Goal: Task Accomplishment & Management: Use online tool/utility

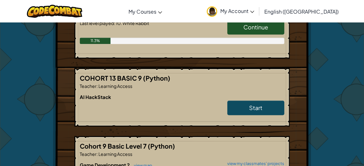
scroll to position [279, 0]
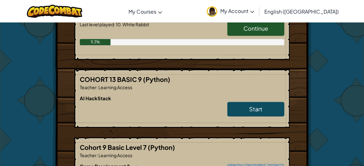
click at [354, 65] on div "Hero : [PERSON_NAME] Change Hero Player : [PERSON_NAME] CS1 Level 1: Dungeons o…" at bounding box center [182, 86] width 364 height 685
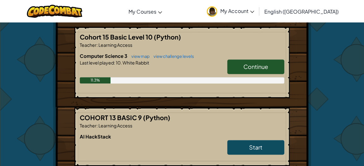
scroll to position [238, 0]
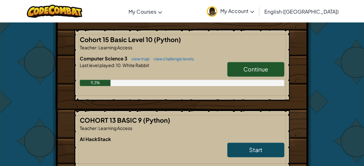
click at [276, 68] on link "Continue" at bounding box center [256, 69] width 57 height 15
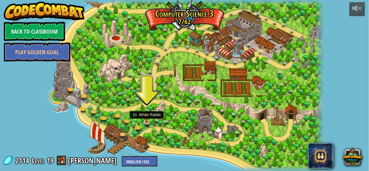
click at [147, 122] on img at bounding box center [147, 115] width 6 height 14
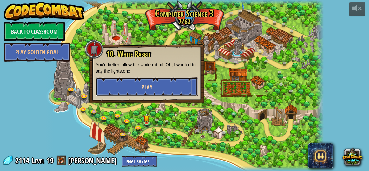
click at [132, 92] on button "Play" at bounding box center [147, 86] width 102 height 19
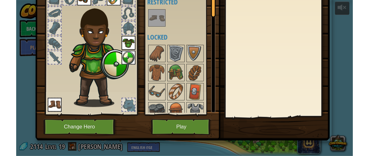
scroll to position [48, 0]
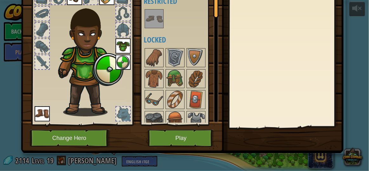
click at [221, 128] on img at bounding box center [182, 38] width 322 height 230
click at [189, 135] on button "Play" at bounding box center [181, 137] width 66 height 17
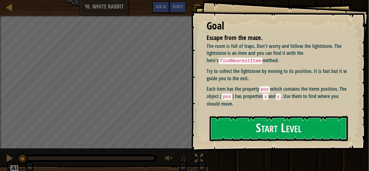
click at [257, 142] on div "Goal Escape from the maze. The room is full of traps. Don't worry and follow th…" at bounding box center [280, 75] width 178 height 151
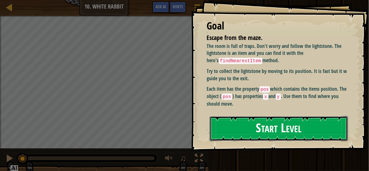
click at [260, 129] on button "Start Level" at bounding box center [278, 128] width 138 height 25
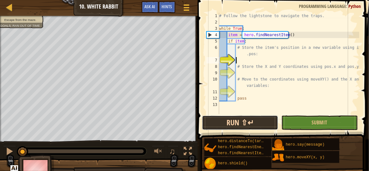
click at [250, 119] on button "Run ⇧↵" at bounding box center [240, 122] width 76 height 15
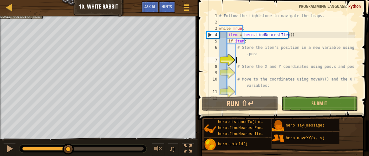
drag, startPoint x: 144, startPoint y: 147, endPoint x: 68, endPoint y: 138, distance: 76.6
click at [68, 138] on div "♫" at bounding box center [98, 147] width 197 height 19
click at [3, 125] on div "Escape from the maze. Goals : Ran out of time ♫ Arryn 109 x: 8 y: 8 No target a…" at bounding box center [184, 86] width 369 height 141
click at [206, 74] on div "1 2 3 4 5 6 7 8 9 10 11 12 # Follow the lightstone to navigate the traps. while…" at bounding box center [282, 54] width 154 height 82
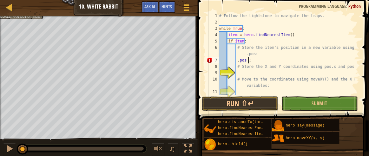
scroll to position [3, 2]
type textarea ".pos:"
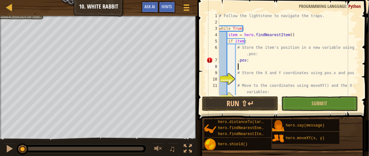
click at [237, 65] on div "# Follow the lightstone to navigate the traps. while True : item = hero . findN…" at bounding box center [286, 60] width 137 height 95
click at [236, 60] on div "# Follow the lightstone to navigate the traps. while True : item = hero . findN…" at bounding box center [286, 60] width 137 height 95
click at [240, 61] on div "# Follow the lightstone to navigate the traps. while True : item = hero . findN…" at bounding box center [286, 60] width 137 height 95
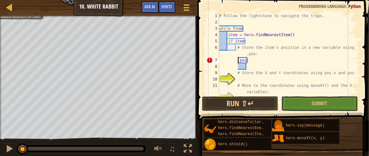
type textarea "pos:"
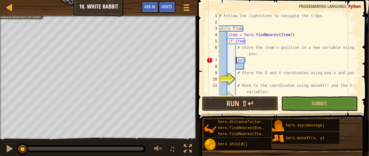
click at [245, 67] on div "# Follow the lightstone to navigate the traps. while True : item = hero . findN…" at bounding box center [286, 60] width 137 height 95
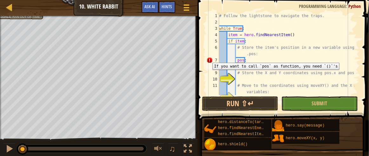
click at [208, 58] on div "7" at bounding box center [212, 60] width 13 height 6
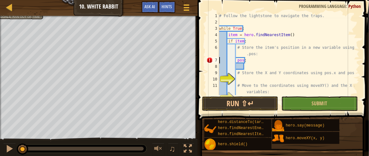
drag, startPoint x: 207, startPoint y: 59, endPoint x: 211, endPoint y: 60, distance: 3.9
click at [211, 60] on div "7" at bounding box center [212, 60] width 13 height 6
type textarea "pos:"
click at [246, 67] on div "# Follow the lightstone to navigate the traps. while True : item = hero . findN…" at bounding box center [286, 60] width 137 height 95
type textarea "8"
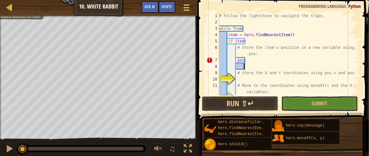
type textarea "c"
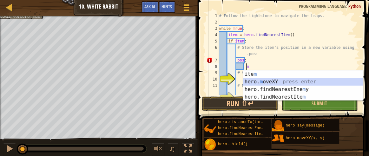
click at [265, 81] on div "ite m press enter hero. m oveXY press enter hero.findNearestEne m y press enter…" at bounding box center [303, 93] width 120 height 46
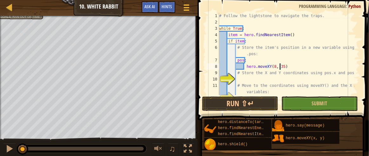
scroll to position [3, 5]
click at [266, 65] on div "# Follow the lightstone to navigate the traps. while True : item = hero . findN…" at bounding box center [286, 60] width 137 height 95
click at [287, 67] on div "# Follow the lightstone to navigate the traps. while True : item = hero . findN…" at bounding box center [286, 60] width 137 height 95
type textarea "(8, 35)"
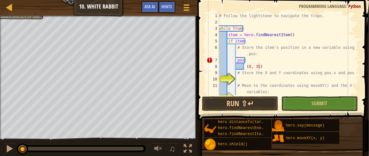
drag, startPoint x: 360, startPoint y: 30, endPoint x: 353, endPoint y: 32, distance: 6.6
click at [362, 47] on span at bounding box center [284, 51] width 176 height 139
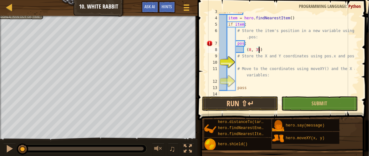
scroll to position [16, 0]
click at [238, 61] on div "while True : item = hero . findNearestItem ( ) if item : # Store the item's pos…" at bounding box center [286, 56] width 137 height 95
type textarea "p"
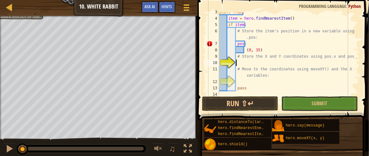
click at [257, 48] on div "while True : item = hero . findNearestItem ( ) if item : # Store the item's pos…" at bounding box center [286, 56] width 137 height 95
click at [259, 49] on div "while True : item = hero . findNearestItem ( ) if item : # Store the item's pos…" at bounding box center [286, 56] width 137 height 95
type textarea "("
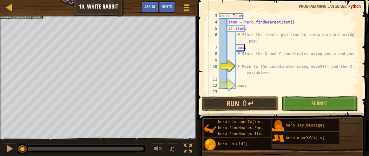
scroll to position [12, 0]
type textarea "p"
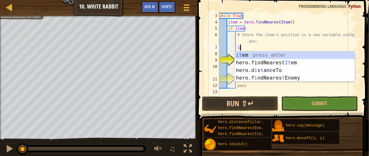
type textarea "i"
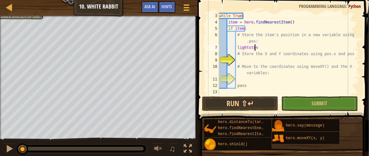
scroll to position [3, 3]
type textarea "l"
type textarea "food = item.pos"
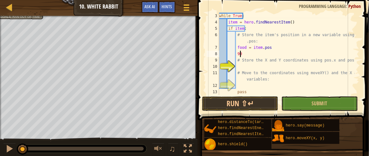
scroll to position [3, 1]
type textarea "9"
click at [244, 54] on div "while True : item = hero . findNearestItem ( ) if item : # Store the item's pos…" at bounding box center [286, 60] width 137 height 95
type textarea "("
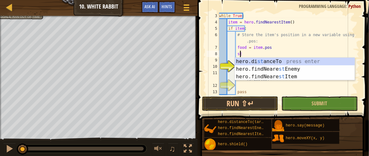
type textarea "s"
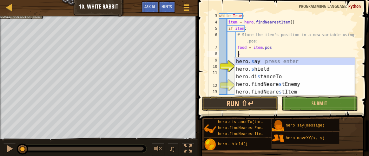
scroll to position [3, 1]
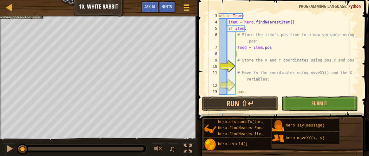
type textarea "x = pos.x"
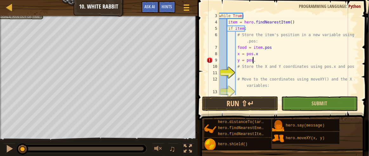
type textarea "y = pos.y"
click at [238, 74] on div "while True : item = hero . findNearestItem ( ) if item : # Store the item's pos…" at bounding box center [286, 60] width 137 height 95
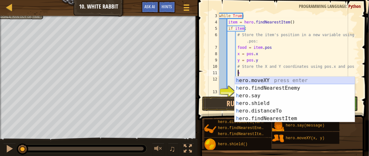
click at [259, 80] on div "h ero.moveXY press enter h ero.findNearestEnemy press enter h ero.say press ent…" at bounding box center [294, 107] width 120 height 61
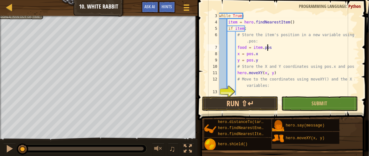
click at [293, 48] on div "while True : item = hero . findNearestItem ( ) if item : # Store the item's pos…" at bounding box center [286, 60] width 137 height 95
click at [253, 106] on button "Run ⇧↵" at bounding box center [240, 103] width 76 height 15
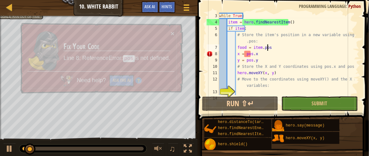
scroll to position [25, 0]
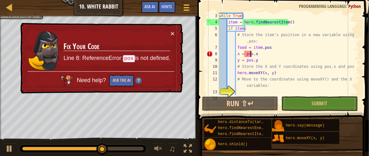
click at [250, 54] on div "while True : item = hero . findNearestItem ( ) if item : # Store the item's pos…" at bounding box center [286, 60] width 137 height 95
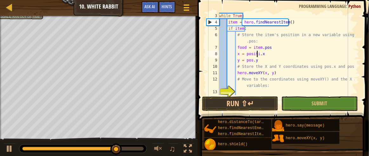
scroll to position [3, 3]
click at [249, 61] on div "while True : item = hero . findNearestItem ( ) if item : # Store the item's pos…" at bounding box center [286, 60] width 137 height 95
click at [250, 60] on div "while True : item = hero . findNearestItem ( ) if item : # Store the item's pos…" at bounding box center [286, 60] width 137 height 95
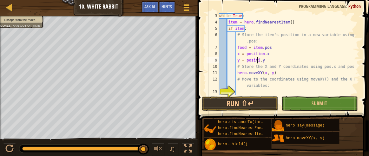
scroll to position [3, 3]
click at [247, 101] on button "Run ⇧↵" at bounding box center [240, 103] width 76 height 15
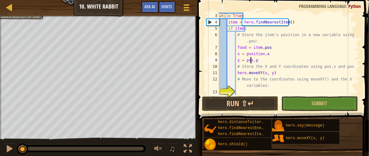
drag, startPoint x: 142, startPoint y: 148, endPoint x: 2, endPoint y: 143, distance: 140.5
click at [2, 143] on div "♫" at bounding box center [98, 147] width 197 height 19
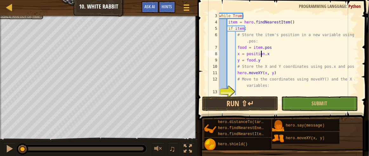
click at [262, 53] on div "while True : item = hero . findNearestItem ( ) if item : # Store the item's pos…" at bounding box center [286, 60] width 137 height 95
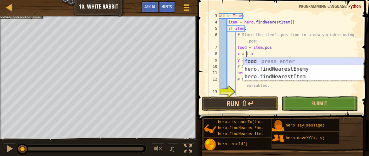
click at [258, 62] on div "f ood press enter hero. f indNearestEnemy press enter hero. f indNearestItem pr…" at bounding box center [303, 77] width 120 height 38
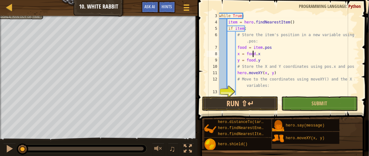
type textarea "x = food.x"
click at [252, 111] on span at bounding box center [284, 51] width 176 height 139
click at [249, 102] on button "Run ⇧↵" at bounding box center [240, 103] width 76 height 15
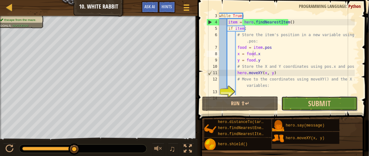
click at [305, 104] on button "Submit" at bounding box center [319, 103] width 76 height 15
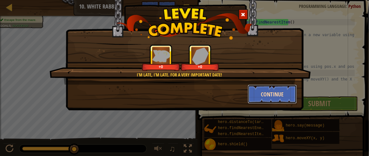
click at [262, 96] on button "Continue" at bounding box center [271, 94] width 49 height 19
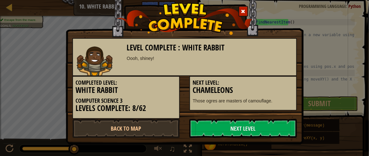
click at [268, 98] on p "Those ogres are masters of camouflage." at bounding box center [243, 101] width 100 height 6
click at [223, 128] on link "Next Level" at bounding box center [242, 128] width 107 height 19
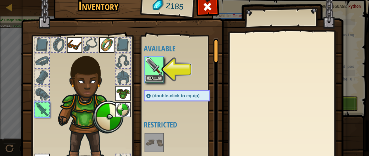
click at [155, 76] on button "Equip" at bounding box center [154, 78] width 18 height 7
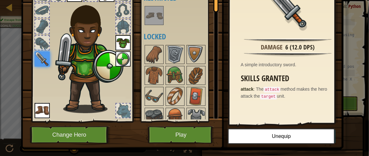
scroll to position [63, 0]
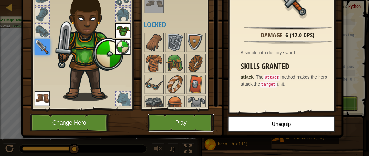
click at [171, 122] on button "Play" at bounding box center [181, 122] width 66 height 17
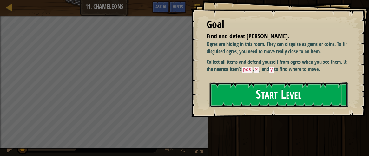
click at [237, 101] on button "Start Level" at bounding box center [278, 94] width 138 height 25
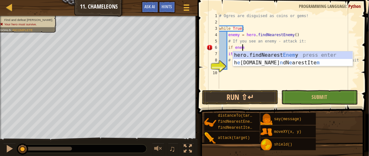
scroll to position [3, 2]
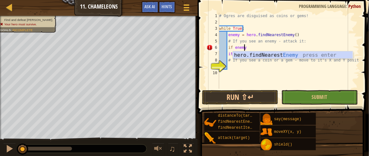
type textarea "if enemy:"
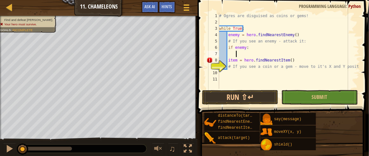
scroll to position [3, 1]
click at [231, 54] on div "# Ogres are disguised as coins or gems! while True : enemy = hero . findNearest…" at bounding box center [288, 57] width 141 height 89
click at [229, 53] on div "# Ogres are disguised as coins or gems! while True : enemy = hero . findNearest…" at bounding box center [288, 57] width 141 height 89
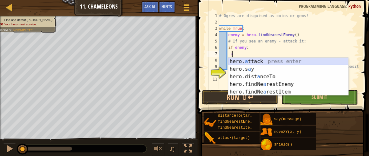
click at [241, 61] on div "hero. a ttack press enter hero.s a y press enter hero.dist a nceTo press enter …" at bounding box center [288, 84] width 120 height 53
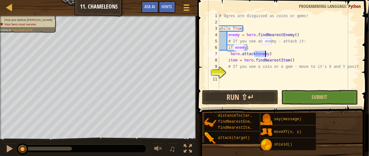
click at [276, 52] on div "# Ogres are disguised as coins or gems! while True : enemy = hero . findNearest…" at bounding box center [288, 57] width 141 height 89
click at [229, 53] on div "# Ogres are disguised as coins or gems! while True : enemy = hero . findNearest…" at bounding box center [288, 57] width 141 height 89
type textarea "hero.attack(enemy)"
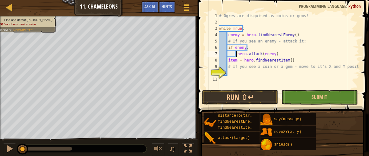
click at [229, 72] on div "# Ogres are disguised as coins or gems! while True : enemy = hero . findNearest…" at bounding box center [288, 57] width 141 height 89
click at [251, 75] on div "# Ogres are disguised as coins or gems! while True : enemy = hero . findNearest…" at bounding box center [288, 57] width 141 height 89
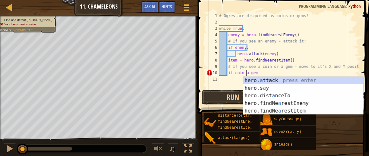
scroll to position [3, 2]
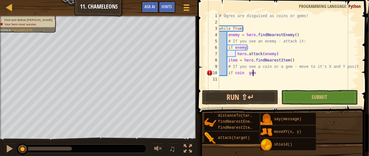
click at [253, 75] on div "# Ogres are disguised as coins or gems! while True : enemy = hero . findNearest…" at bounding box center [288, 57] width 141 height 89
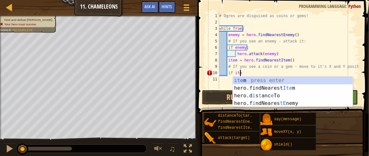
scroll to position [3, 2]
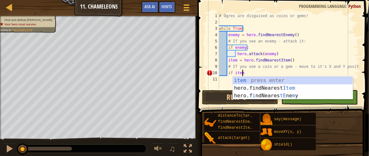
type textarea "if item:"
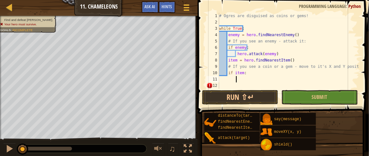
scroll to position [3, 1]
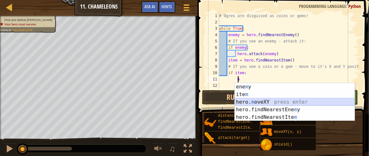
click at [266, 103] on div "ene m y press enter ite m press enter hero. m oveXY press enter hero.findNeares…" at bounding box center [294, 109] width 120 height 53
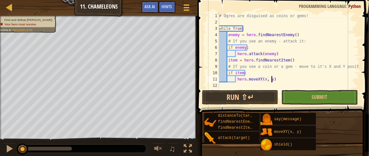
click at [271, 79] on div "# Ogres are disguised as coins or gems! while True : enemy = hero . findNearest…" at bounding box center [288, 57] width 141 height 89
click at [268, 79] on div "# Ogres are disguised as coins or gems! while True : enemy = hero . findNearest…" at bounding box center [288, 57] width 141 height 89
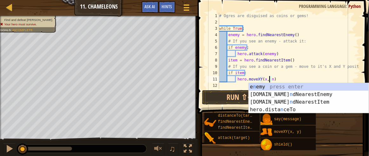
scroll to position [3, 4]
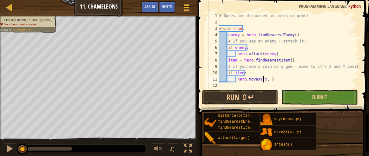
click at [262, 79] on div "# Ogres are disguised as coins or gems! while True : enemy = hero . findNearest…" at bounding box center [288, 57] width 141 height 89
drag, startPoint x: 264, startPoint y: 81, endPoint x: 340, endPoint y: 50, distance: 82.3
click at [340, 50] on div "# Ogres are disguised as coins or gems! while True : enemy = hero . findNearest…" at bounding box center [288, 57] width 141 height 89
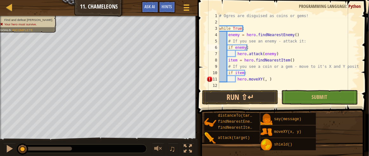
click at [268, 79] on div "# Ogres are disguised as coins or gems! while True : enemy = hero . findNearest…" at bounding box center [288, 57] width 141 height 89
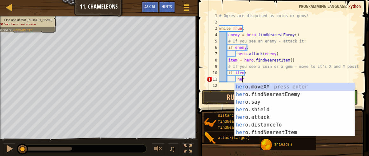
type textarea "h"
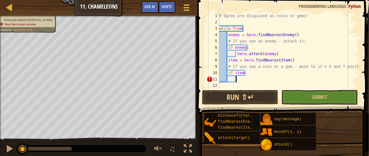
scroll to position [3, 1]
click at [354, 116] on div "distanceTo(target) findNearestEnemy() findNearestItem() attack(target) say(mess…" at bounding box center [284, 131] width 160 height 38
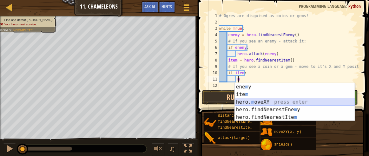
click at [253, 105] on div "ene m y press enter ite m press enter hero. m oveXY press enter hero.findNeares…" at bounding box center [294, 109] width 120 height 53
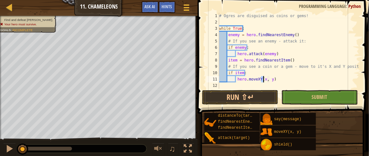
click at [270, 80] on div "# Ogres are disguised as coins or gems! while True : enemy = hero . findNearest…" at bounding box center [288, 57] width 141 height 89
click at [246, 79] on div "# Ogres are disguised as coins or gems! while True : enemy = hero . findNearest…" at bounding box center [288, 57] width 141 height 89
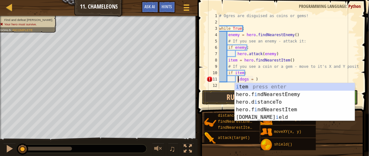
scroll to position [3, 2]
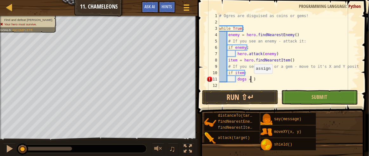
click at [251, 80] on div "# Ogres are disguised as coins or gems! while True : enemy = hero . findNearest…" at bounding box center [288, 57] width 141 height 89
click at [241, 73] on div "# Ogres are disguised as coins or gems! while True : enemy = hero . findNearest…" at bounding box center [288, 57] width 141 height 89
click at [242, 73] on div "# Ogres are disguised as coins or gems! while True : enemy = hero . findNearest…" at bounding box center [288, 57] width 141 height 89
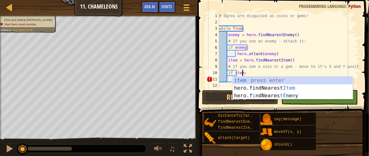
click at [338, 49] on div "# Ogres are disguised as coins or gems! while True : enemy = hero . findNearest…" at bounding box center [288, 57] width 141 height 89
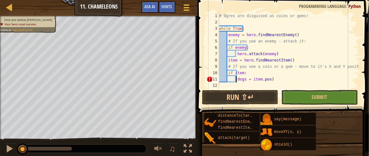
click at [236, 78] on div "# Ogres are disguised as coins or gems! while True : enemy = hero . findNearest…" at bounding box center [288, 57] width 141 height 89
click at [269, 79] on div "# Ogres are disguised as coins or gems! while True : enemy = hero . findNearest…" at bounding box center [288, 57] width 141 height 89
type textarea "dogs = item.pos"
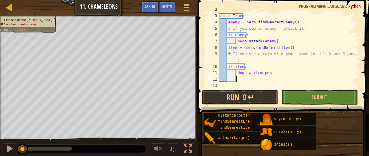
scroll to position [12, 0]
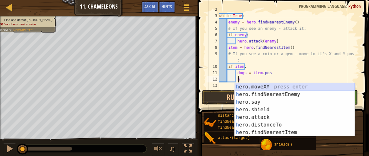
click at [243, 87] on div "h ero.moveXY press enter h ero.findNearestEnemy press enter h ero.say press ent…" at bounding box center [294, 117] width 120 height 68
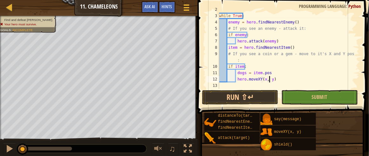
click at [270, 81] on div "while True : enemy = hero . findNearestEnemy ( ) # If you see an enemy - attack…" at bounding box center [286, 50] width 137 height 89
click at [270, 80] on div "while True : enemy = hero . findNearestEnemy ( ) # If you see an enemy - attack…" at bounding box center [286, 50] width 137 height 89
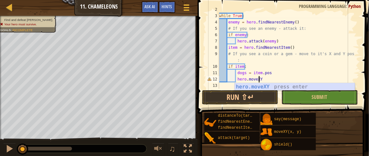
click at [267, 85] on div "hero.moveXY press enter" at bounding box center [294, 94] width 120 height 23
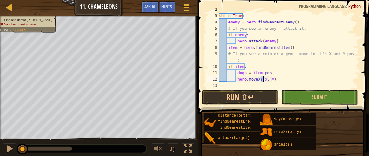
click at [272, 79] on div "while True : enemy = hero . findNearestEnemy ( ) # If you see an enemy - attack…" at bounding box center [286, 50] width 137 height 89
click at [323, 65] on div "while True : enemy = hero . findNearestEnemy ( ) # If you see an enemy - attack…" at bounding box center [286, 50] width 137 height 89
click at [259, 77] on div "while True : enemy = hero . findNearestEnemy ( ) # If you see an enemy - attack…" at bounding box center [286, 50] width 137 height 89
type textarea "hero.moveXY"
click at [259, 79] on div "while True : enemy = hero . findNearestEnemy ( ) # If you see an enemy - attack…" at bounding box center [286, 50] width 137 height 89
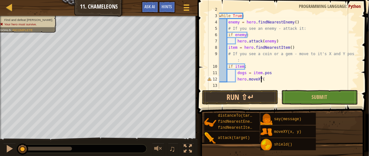
type textarea "hero.moveXY()"
click at [237, 85] on div "while True : enemy = hero . findNearestEnemy ( ) # If you see an enemy - attack…" at bounding box center [286, 57] width 137 height 89
type textarea "p"
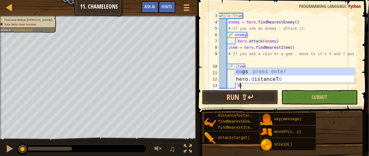
type textarea "d"
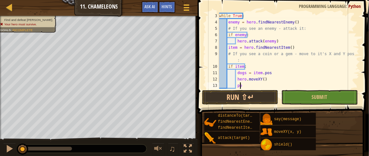
type textarea "p"
click at [261, 78] on div "while True : enemy = hero . findNearestEnemy ( ) # If you see an enemy - attack…" at bounding box center [286, 57] width 137 height 89
type textarea "hero.moveXY(pos.x, pox.y)"
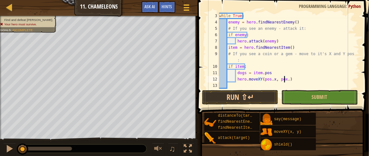
scroll to position [3, 5]
click at [282, 82] on div "while True : enemy = hero . findNearestEnemy ( ) # If you see an enemy - attack…" at bounding box center [286, 57] width 137 height 89
click at [282, 78] on div "while True : enemy = hero . findNearestEnemy ( ) # If you see an enemy - attack…" at bounding box center [286, 57] width 137 height 89
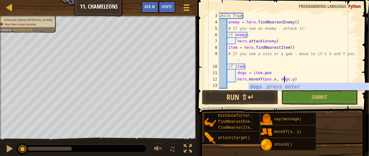
scroll to position [3, 5]
click at [265, 78] on div "while True : enemy = hero . findNearestEnemy ( ) # If you see an enemy - attack…" at bounding box center [286, 57] width 137 height 89
click at [276, 86] on div "dog s press enter" at bounding box center [308, 94] width 120 height 23
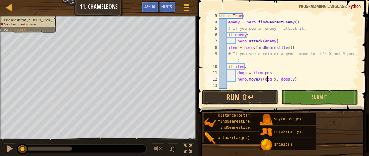
scroll to position [3, 4]
click at [306, 66] on div "while True : enemy = hero . findNearestEnemy ( ) # If you see an enemy - attack…" at bounding box center [286, 57] width 137 height 89
type textarea "if item:"
click at [262, 98] on button "Run ⇧↵" at bounding box center [240, 97] width 76 height 15
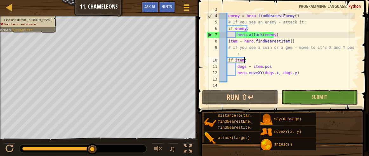
scroll to position [19, 0]
click at [220, 87] on div "while True : enemy = hero . findNearestEnemy ( ) # If you see an enemy - attack…" at bounding box center [286, 50] width 137 height 89
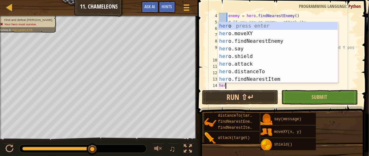
scroll to position [3, 0]
type textarea "h"
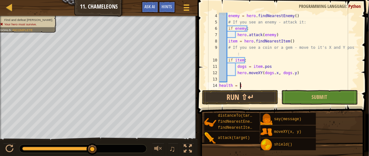
scroll to position [3, 2]
click at [215, 95] on button "Run ⇧↵" at bounding box center [240, 97] width 76 height 15
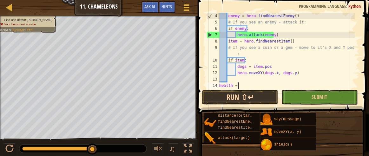
scroll to position [3, 0]
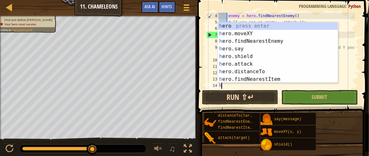
type textarea "h"
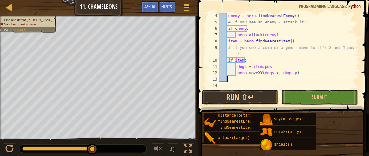
click at [221, 87] on div "enemy = hero . findNearestEnemy ( ) # If you see an enemy - attack it: if enemy…" at bounding box center [286, 57] width 137 height 89
type textarea "a"
click at [227, 100] on button "Run ⇧↵" at bounding box center [240, 97] width 76 height 15
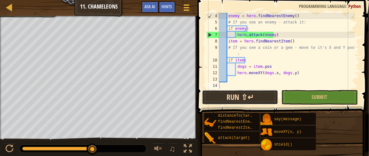
click at [216, 94] on button "Run ⇧↵" at bounding box center [240, 97] width 76 height 15
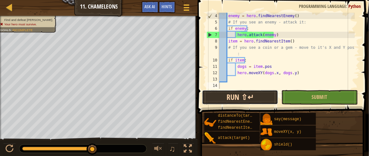
click at [219, 96] on button "Run ⇧↵" at bounding box center [240, 97] width 76 height 15
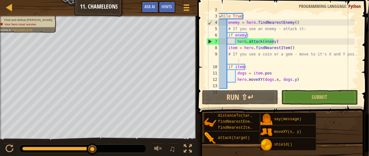
scroll to position [12, 0]
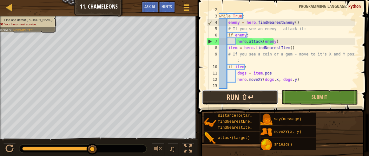
click at [232, 100] on button "Run ⇧↵" at bounding box center [240, 97] width 76 height 15
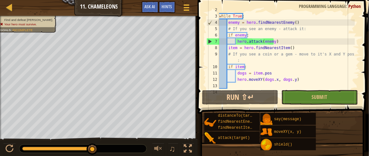
drag, startPoint x: 198, startPoint y: 108, endPoint x: 202, endPoint y: 108, distance: 3.2
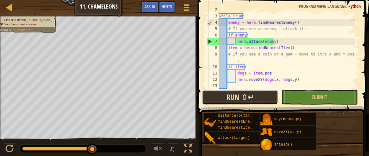
click at [217, 98] on button "Run ⇧↵" at bounding box center [240, 97] width 76 height 15
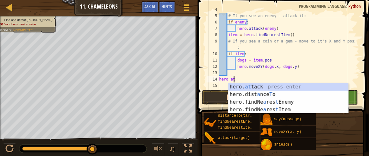
scroll to position [3, 1]
click at [236, 84] on div "hero. at tack press enter hero.dist a nce T o press enter hero.findNe a res t E…" at bounding box center [288, 106] width 120 height 46
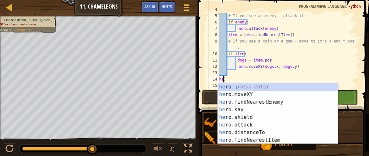
scroll to position [3, 0]
type textarea ")"
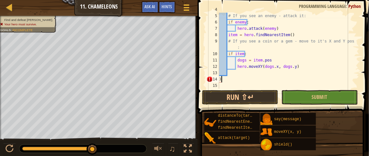
click at [221, 80] on div "enemy = hero . findNearestEnemy ( ) # If you see an enemy - attack it: if enemy…" at bounding box center [286, 50] width 137 height 89
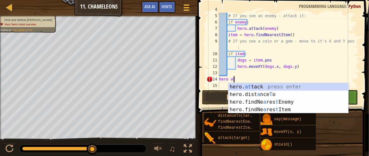
scroll to position [3, 1]
click at [238, 86] on div "hero. at tack press enter hero.dist a nce T o press enter hero.findNe a res t E…" at bounding box center [288, 106] width 120 height 46
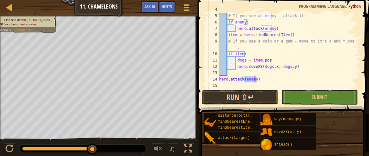
click at [257, 80] on div "enemy = hero . findNearestEnemy ( ) # If you see an enemy - attack it: if enemy…" at bounding box center [286, 50] width 137 height 89
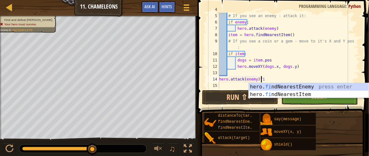
scroll to position [3, 3]
type textarea "hero.attack(enemy)first"
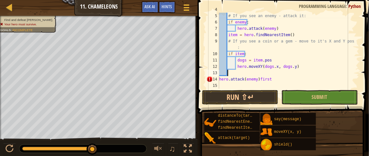
click at [306, 70] on div "enemy = hero . findNearestEnemy ( ) # If you see an enemy - attack it: if enemy…" at bounding box center [286, 50] width 137 height 89
click at [266, 79] on div "enemy = hero . findNearestEnemy ( ) # If you see an enemy - attack it: if enemy…" at bounding box center [286, 50] width 137 height 89
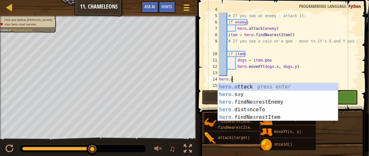
type textarea "h"
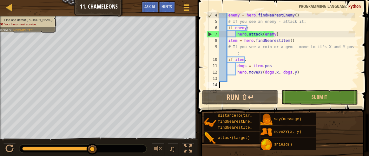
scroll to position [25, 0]
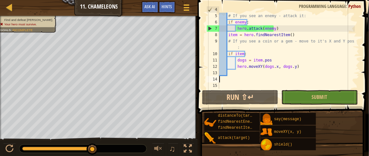
click at [295, 67] on div "enemy = hero . findNearestEnemy ( ) # If you see an enemy - attack it: if enemy…" at bounding box center [286, 50] width 137 height 89
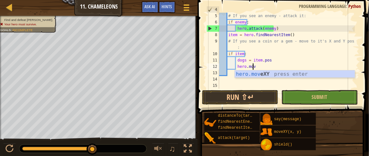
type textarea "h"
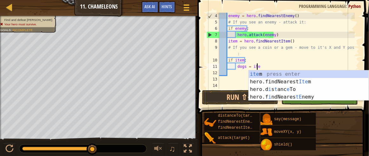
type textarea "d"
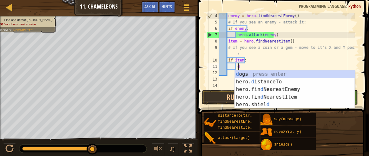
scroll to position [12, 0]
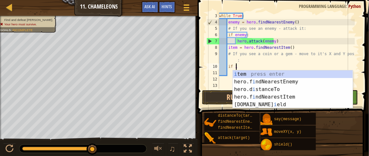
type textarea "i"
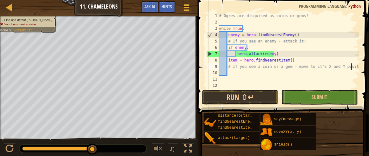
scroll to position [0, 0]
type textarea "# If you see a coin or a gem - move to it's X and Y p"
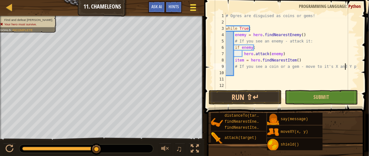
click at [190, 6] on div at bounding box center [193, 7] width 9 height 9
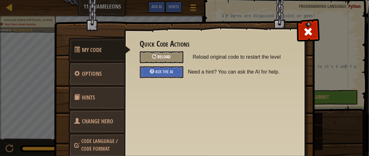
click at [165, 51] on div "Reload" at bounding box center [161, 57] width 43 height 12
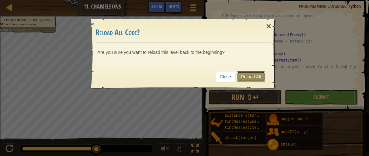
click at [246, 71] on link "Reload All" at bounding box center [251, 76] width 28 height 11
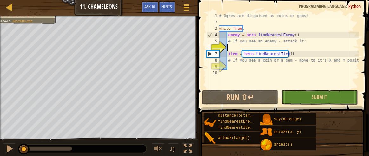
paste textarea "hero.moveXY(pos.x, pos.y)"
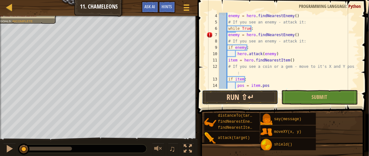
click at [256, 97] on button "Run ⇧↵" at bounding box center [240, 97] width 76 height 15
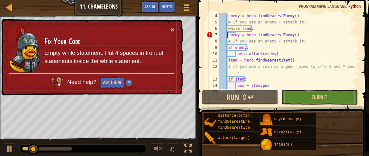
click at [228, 36] on div "enemy = hero . findNearestEnemy ( ) # If you see an enemy - attack it: while Tr…" at bounding box center [286, 57] width 137 height 89
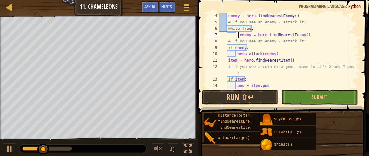
type textarea "enemy = hero.findNearestEnemy()"
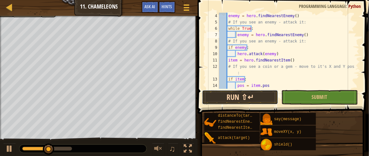
click at [224, 99] on button "Run ⇧↵" at bounding box center [240, 97] width 76 height 15
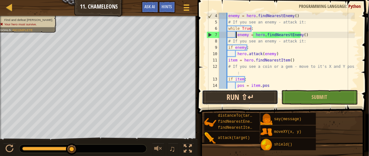
click at [215, 92] on button "Run ⇧↵" at bounding box center [240, 97] width 76 height 15
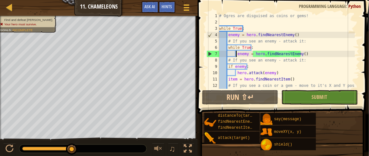
scroll to position [57, 0]
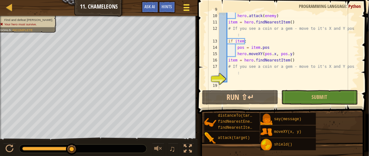
click at [183, 14] on button "Game Menu" at bounding box center [186, 9] width 17 height 16
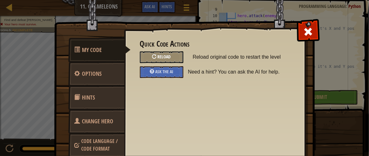
click at [155, 52] on div "Reload" at bounding box center [161, 57] width 43 height 12
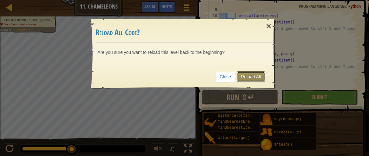
click at [245, 75] on link "Reload All" at bounding box center [251, 76] width 28 height 11
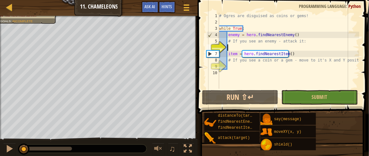
scroll to position [3, 0]
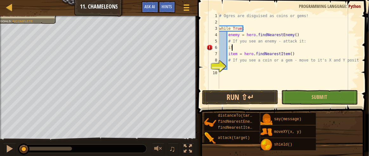
type textarea "i"
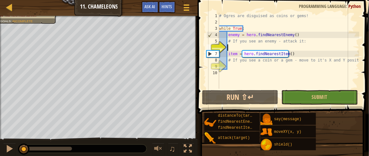
paste textarea "item = hero.findNearestItem()"
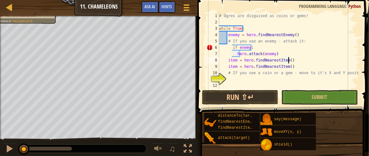
click at [288, 67] on div "# Ogres are disguised as coins or gems! while True : enemy = hero . findNearest…" at bounding box center [288, 57] width 141 height 89
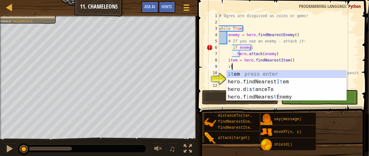
type textarea "i"
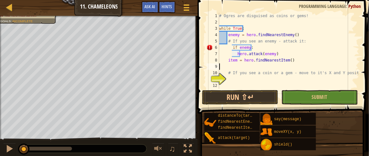
scroll to position [3, 0]
click at [231, 48] on div "# Ogres are disguised as coins or gems! while True : enemy = hero . findNearest…" at bounding box center [288, 57] width 141 height 89
type textarea "if enemy:"
click at [228, 79] on div "# Ogres are disguised as coins or gems! while True : enemy = hero . findNearest…" at bounding box center [288, 57] width 141 height 89
paste textarea "hero.moveXY(pos.x, pos.y)"
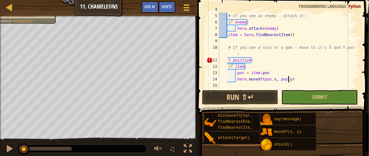
scroll to position [25, 0]
click at [226, 59] on div "enemy = hero . findNearestEnemy ( ) # If you see an enemy - attack it: if enemy…" at bounding box center [286, 50] width 137 height 89
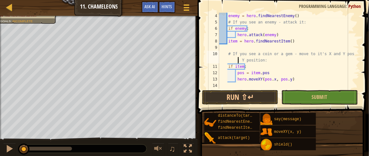
scroll to position [19, 0]
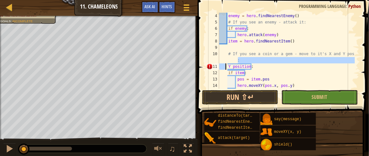
click at [295, 75] on div "enemy = hero . findNearestEnemy ( ) # If you see an enemy - attack it: if enemy…" at bounding box center [286, 57] width 137 height 89
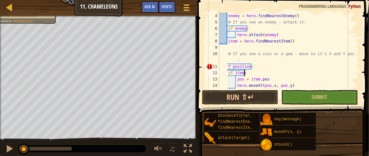
click at [226, 67] on div "enemy = hero . findNearestEnemy ( ) # If you see an enemy - attack it: if enemy…" at bounding box center [286, 57] width 137 height 89
click at [309, 85] on div "enemy = hero . findNearestEnemy ( ) # If you see an enemy - attack it: if enemy…" at bounding box center [286, 57] width 137 height 89
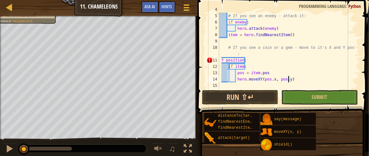
scroll to position [25, 0]
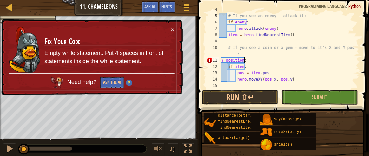
click at [247, 61] on div "enemy = hero . findNearestEnemy ( ) # If you see an enemy - attack it: if enemy…" at bounding box center [286, 50] width 137 height 89
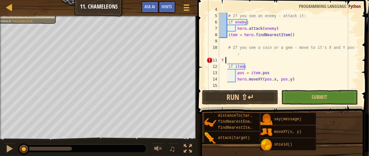
type textarea "Y"
click at [227, 68] on div "enemy = hero . findNearestEnemy ( ) # If you see an enemy - attack it: if enemy…" at bounding box center [286, 50] width 137 height 89
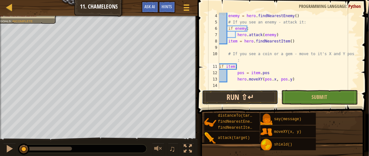
click at [229, 98] on button "Run ⇧↵" at bounding box center [240, 97] width 76 height 15
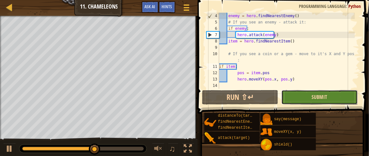
click at [312, 98] on span "Submit" at bounding box center [319, 96] width 16 height 7
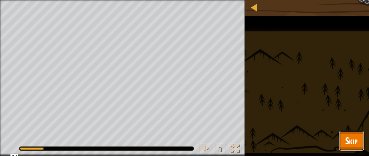
click at [345, 139] on button "Skip" at bounding box center [351, 141] width 25 height 20
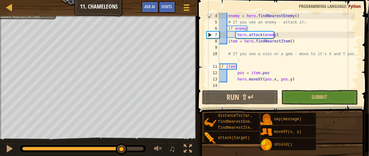
drag, startPoint x: 145, startPoint y: 148, endPoint x: 132, endPoint y: 156, distance: 15.8
click at [132, 0] on html "Map Computer Science 3 11. Chameleons Game Menu Done Hints Ask AI 1 ההההההההההה…" at bounding box center [184, 0] width 369 height 0
click at [235, 74] on div "enemy = hero . findNearestEnemy ( ) # If you see an enemy - attack it: if enemy…" at bounding box center [286, 57] width 137 height 89
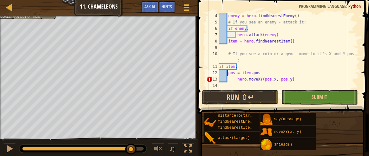
click at [235, 77] on div "enemy = hero . findNearestEnemy ( ) # If you see an enemy - attack it: if enemy…" at bounding box center [286, 57] width 137 height 89
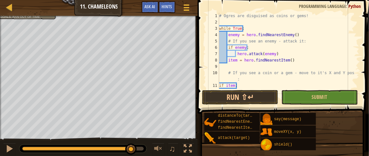
scroll to position [0, 0]
click at [354, 6] on span "Python" at bounding box center [354, 6] width 12 height 6
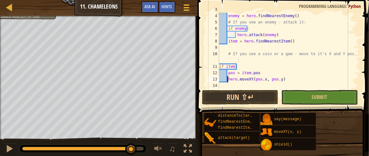
click at [232, 76] on div "while True : enemy = hero . findNearestEnemy ( ) # If you see an enemy - attack…" at bounding box center [286, 50] width 137 height 89
drag, startPoint x: 232, startPoint y: 75, endPoint x: 343, endPoint y: 32, distance: 119.8
click at [343, 32] on div "while True : enemy = hero . findNearestEnemy ( ) # If you see an enemy - attack…" at bounding box center [286, 50] width 137 height 89
click at [232, 73] on div "while True : enemy = hero . findNearestEnemy ( ) # If you see an enemy - attack…" at bounding box center [286, 50] width 137 height 89
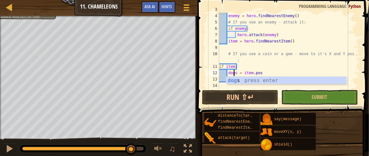
scroll to position [3, 1]
click at [268, 71] on div "while True : enemy = hero . findNearestEnemy ( ) # If you see an enemy - attack…" at bounding box center [286, 50] width 137 height 89
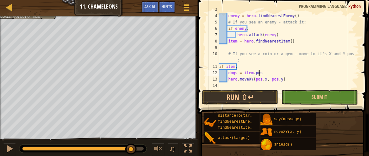
click at [258, 78] on div "while True : enemy = hero . findNearestEnemy ( ) # If you see an enemy - attack…" at bounding box center [286, 50] width 137 height 89
click at [257, 79] on div "while True : enemy = hero . findNearestEnemy ( ) # If you see an enemy - attack…" at bounding box center [286, 50] width 137 height 89
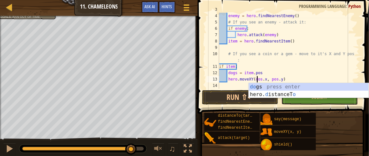
scroll to position [3, 3]
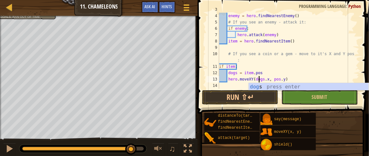
click at [273, 78] on div "while True : enemy = hero . findNearestEnemy ( ) # If you see an enemy - attack…" at bounding box center [286, 50] width 137 height 89
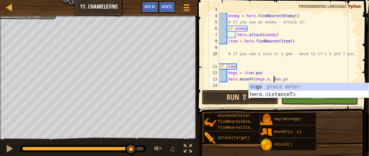
scroll to position [3, 5]
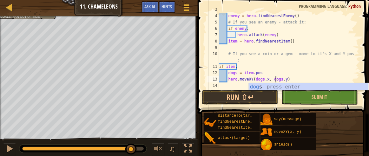
click at [293, 68] on div "while True : enemy = hero . findNearestEnemy ( ) # If you see an enemy - attack…" at bounding box center [286, 50] width 137 height 89
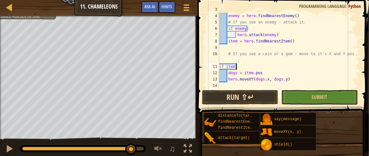
scroll to position [3, 1]
type textarea "if item:"
click at [244, 98] on button "Run ⇧↵" at bounding box center [240, 97] width 76 height 15
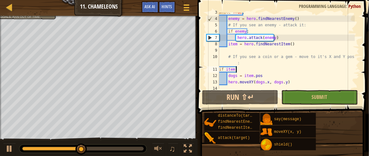
scroll to position [0, 0]
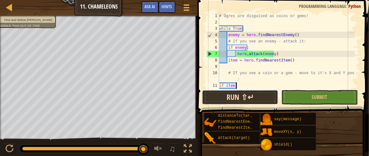
click at [218, 99] on button "Run ⇧↵" at bounding box center [240, 97] width 76 height 15
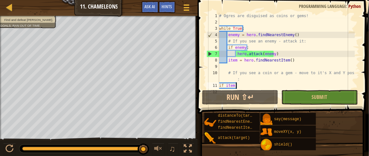
click at [227, 66] on div "# Ogres are disguised as coins or gems! while True : enemy = hero . findNearest…" at bounding box center [286, 57] width 137 height 89
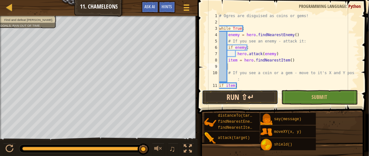
click at [217, 101] on button "Run ⇧↵" at bounding box center [240, 97] width 76 height 15
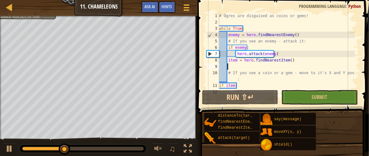
click at [219, 84] on div "# Ogres are disguised as coins or gems! while True : enemy = hero . findNearest…" at bounding box center [286, 57] width 137 height 89
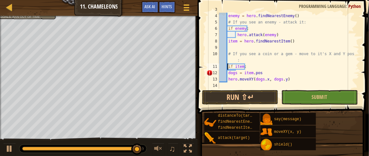
scroll to position [19, 0]
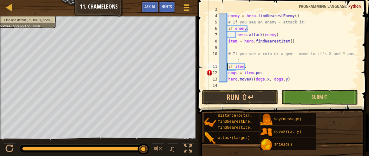
click at [227, 74] on div "while True : enemy = hero . findNearestEnemy ( ) # If you see an enemy - attack…" at bounding box center [286, 50] width 137 height 89
click at [228, 80] on div "while True : enemy = hero . findNearestEnemy ( ) # If you see an enemy - attack…" at bounding box center [286, 50] width 137 height 89
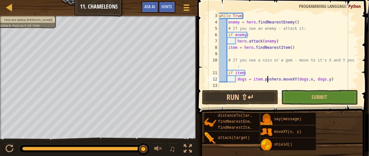
scroll to position [12, 0]
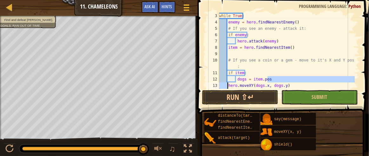
click at [337, 69] on div "while True : enemy = hero . findNearestEnemy ( ) # If you see an enemy - attack…" at bounding box center [286, 57] width 137 height 89
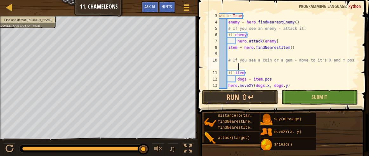
scroll to position [19, 0]
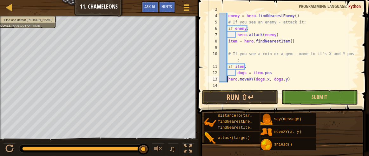
click at [228, 79] on div "while True : enemy = hero . findNearestEnemy ( ) # If you see an enemy - attack…" at bounding box center [286, 50] width 137 height 89
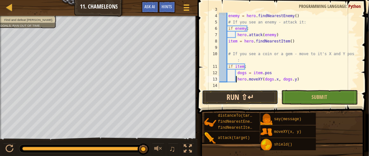
click at [221, 96] on button "Run ⇧↵" at bounding box center [240, 97] width 76 height 15
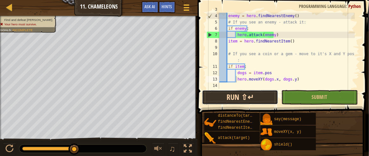
click at [222, 103] on button "Run ⇧↵" at bounding box center [240, 97] width 76 height 15
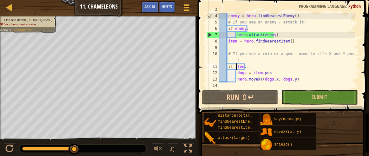
type textarea "# If you see a coin or a gem - move to it's X and Y position:"
type textarea "while True:"
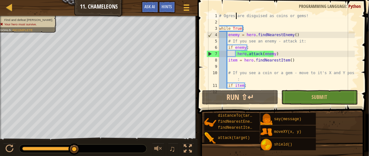
scroll to position [0, 0]
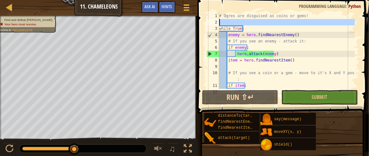
click at [219, 24] on div "2" at bounding box center [212, 22] width 13 height 6
type textarea "while True:"
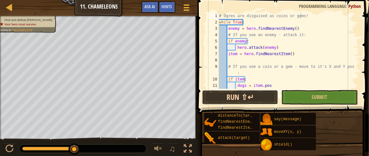
click at [221, 94] on button "Run ⇧↵" at bounding box center [240, 97] width 76 height 15
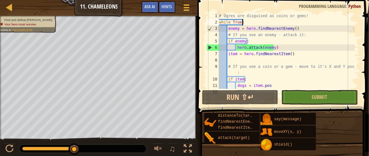
type textarea "item = hero.findNearestItem()"
type textarea "hero.moveXY(dogs.x, dogs.y)"
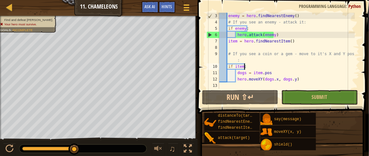
type textarea "# If you see a coin or a gem - move to it's X and Y position:"
type textarea "while True:"
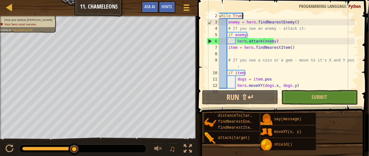
scroll to position [6, 0]
click at [350, 1] on span at bounding box center [284, 48] width 176 height 132
click at [345, 9] on span "Programming language" at bounding box center [322, 6] width 47 height 6
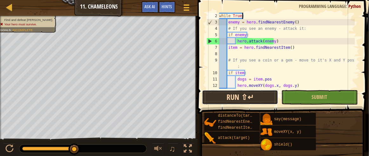
drag, startPoint x: 242, startPoint y: 97, endPoint x: 244, endPoint y: 93, distance: 4.0
click at [244, 93] on button "Run ⇧↵" at bounding box center [240, 97] width 76 height 15
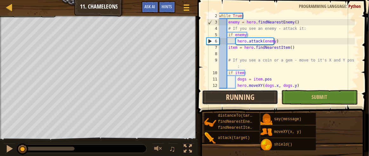
click at [244, 93] on button "Running" at bounding box center [240, 97] width 76 height 15
click at [244, 93] on button "Run ⇧↵" at bounding box center [240, 97] width 76 height 15
click at [244, 93] on button "Running" at bounding box center [240, 97] width 76 height 15
click at [244, 93] on button "Run ⇧↵" at bounding box center [240, 97] width 76 height 15
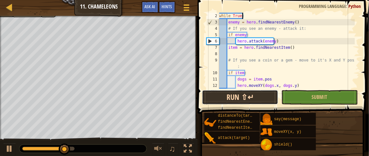
click at [244, 93] on button "Run ⇧↵" at bounding box center [240, 97] width 76 height 15
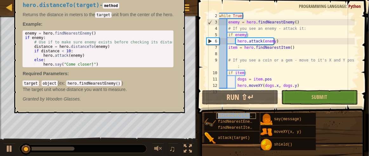
click at [240, 116] on span "distanceTo(target)" at bounding box center [238, 115] width 41 height 4
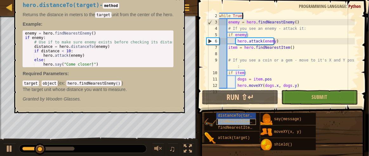
click at [236, 122] on span "findNearestEnemy()" at bounding box center [238, 121] width 41 height 4
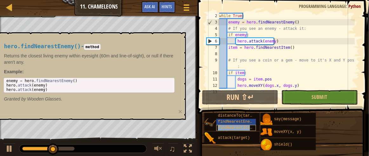
click at [247, 128] on span "findNearestItem()" at bounding box center [237, 127] width 39 height 4
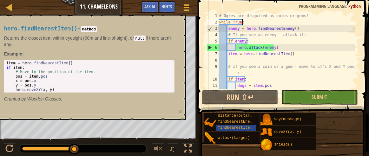
scroll to position [0, 0]
click at [228, 126] on span "findNearestItem()" at bounding box center [237, 127] width 39 height 4
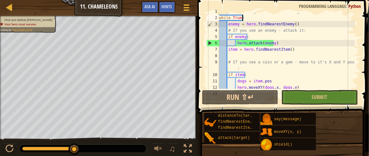
scroll to position [5, 0]
click at [189, 9] on div at bounding box center [186, 7] width 9 height 9
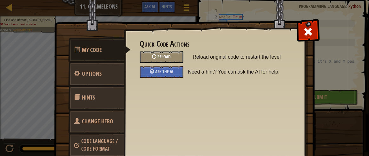
click at [152, 52] on div "Reload" at bounding box center [161, 57] width 43 height 12
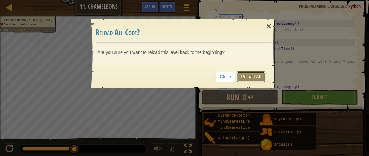
click at [250, 73] on link "Reload All" at bounding box center [251, 76] width 28 height 11
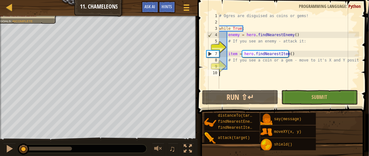
click at [237, 71] on div "# Ogres are disguised as coins or gems! while True : enemy = hero . findNearest…" at bounding box center [288, 57] width 141 height 89
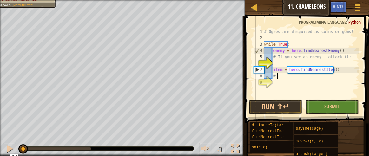
type textarea "#"
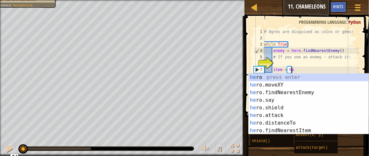
type textarea "i"
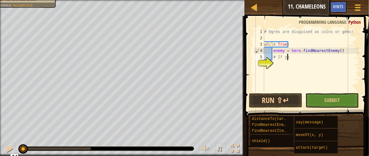
type textarea "#"
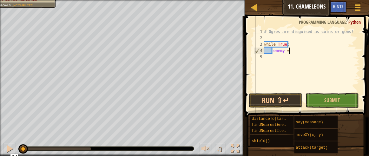
type textarea "e"
type textarea "w"
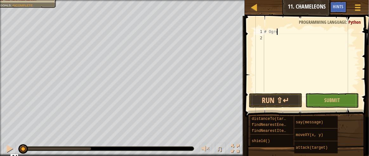
type textarea "#"
paste textarea "hero.moveXY(dogs.x, dogs.y)"
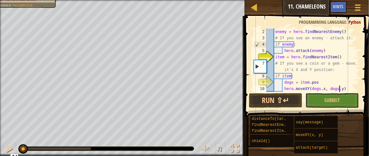
type textarea "hero.moveXY(dogs.x, dogs.y)"
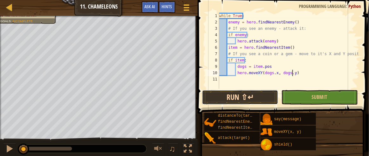
click at [247, 96] on button "Run ⇧↵" at bounding box center [240, 97] width 76 height 15
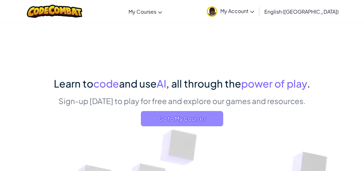
click at [173, 115] on span "Go to My Courses" at bounding box center [182, 118] width 82 height 15
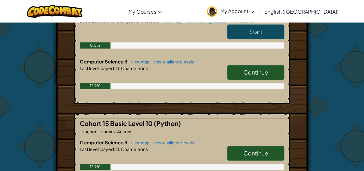
scroll to position [117, 0]
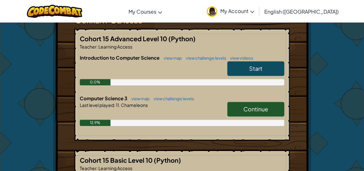
click at [244, 106] on span "Continue" at bounding box center [256, 108] width 25 height 7
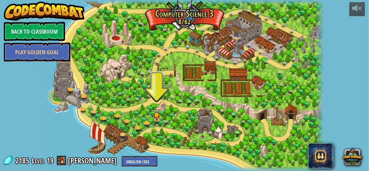
click at [151, 118] on div at bounding box center [184, 85] width 278 height 171
click at [156, 116] on img at bounding box center [156, 112] width 6 height 14
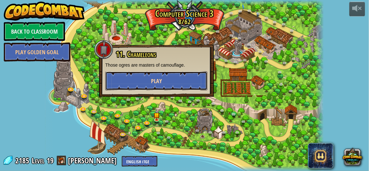
click at [159, 80] on span "Play" at bounding box center [156, 81] width 11 height 8
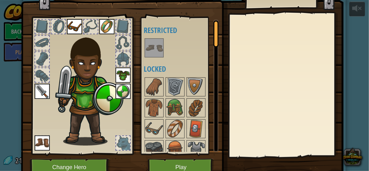
scroll to position [18, 0]
click at [166, 111] on img at bounding box center [175, 108] width 18 height 18
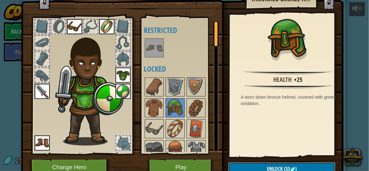
click at [273, 165] on span "Unlock" at bounding box center [275, 168] width 16 height 7
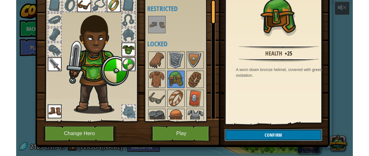
scroll to position [40, 0]
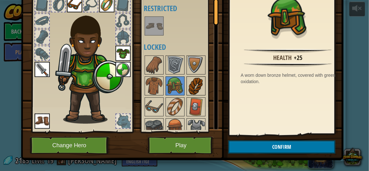
click at [190, 84] on img at bounding box center [196, 86] width 18 height 18
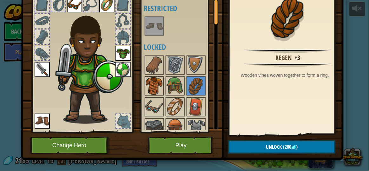
click at [151, 84] on img at bounding box center [154, 86] width 18 height 18
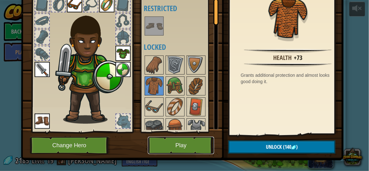
click at [175, 149] on button "Play" at bounding box center [181, 145] width 66 height 17
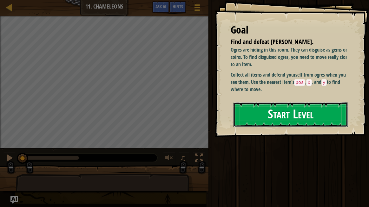
click at [265, 102] on button "Start Level" at bounding box center [290, 114] width 114 height 25
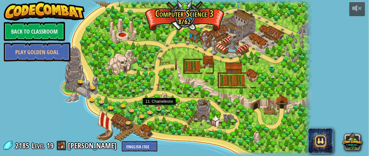
click at [159, 107] on img at bounding box center [158, 102] width 5 height 12
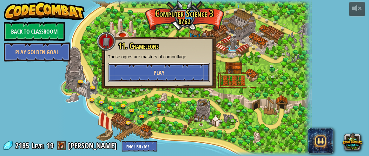
click at [160, 72] on span "Play" at bounding box center [158, 73] width 11 height 8
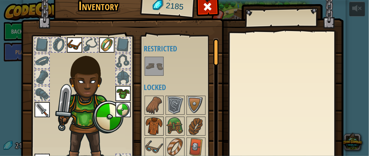
click at [157, 123] on img at bounding box center [154, 126] width 18 height 18
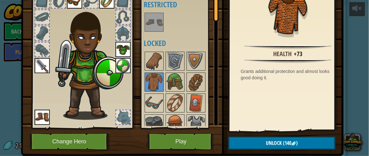
scroll to position [42, 0]
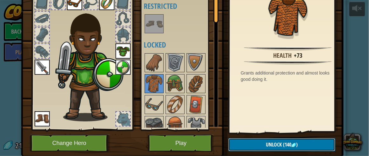
click at [270, 143] on span "Unlock" at bounding box center [274, 144] width 16 height 7
click at [286, 139] on button "Confirm" at bounding box center [281, 144] width 107 height 13
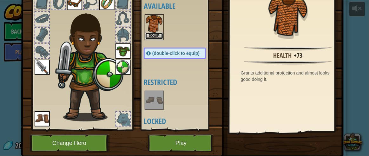
click at [155, 36] on button "Equip" at bounding box center [154, 36] width 18 height 7
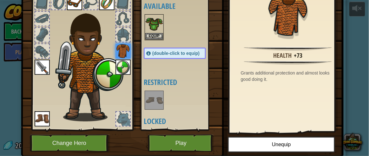
scroll to position [63, 0]
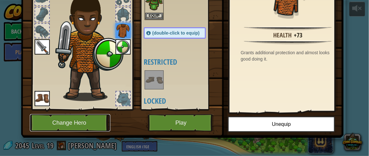
click at [66, 121] on button "Change Hero" at bounding box center [70, 122] width 80 height 17
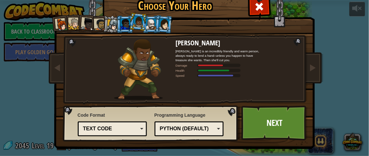
click at [122, 28] on div at bounding box center [125, 24] width 10 height 10
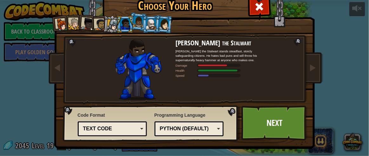
click at [161, 26] on div at bounding box center [164, 24] width 10 height 11
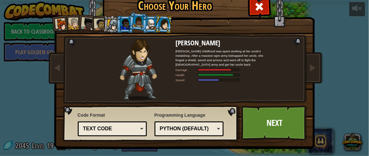
click at [122, 22] on div at bounding box center [125, 24] width 10 height 10
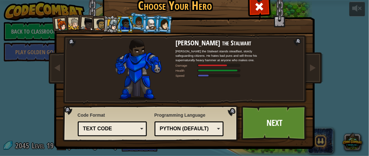
click at [90, 21] on div at bounding box center [87, 24] width 13 height 13
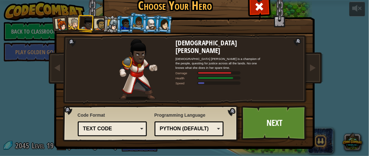
click at [98, 26] on div at bounding box center [100, 25] width 12 height 12
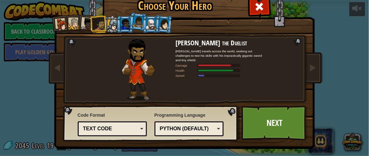
click at [61, 22] on div at bounding box center [61, 24] width 13 height 13
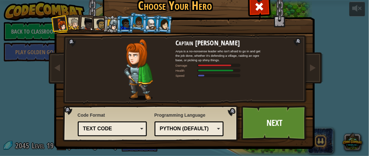
click at [72, 21] on div at bounding box center [74, 24] width 12 height 12
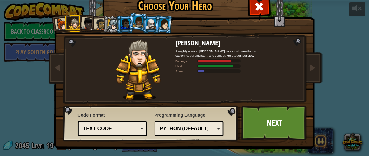
click at [87, 18] on div at bounding box center [87, 24] width 13 height 13
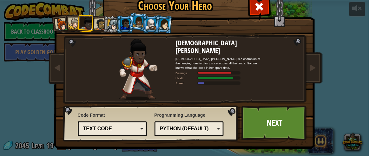
click at [116, 20] on li at bounding box center [124, 24] width 17 height 17
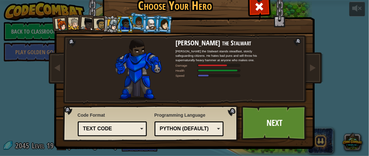
click at [116, 20] on li at bounding box center [124, 24] width 17 height 17
click at [107, 26] on div at bounding box center [112, 24] width 11 height 11
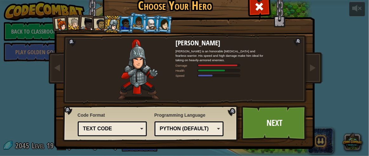
click at [121, 23] on div at bounding box center [125, 24] width 10 height 10
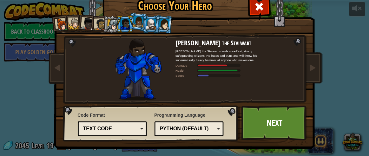
click at [140, 130] on div "Text code" at bounding box center [112, 129] width 61 height 10
click at [256, 128] on link "Next" at bounding box center [274, 123] width 66 height 35
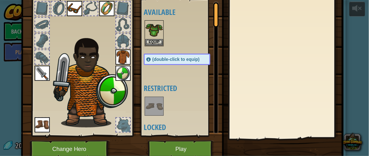
scroll to position [34, 0]
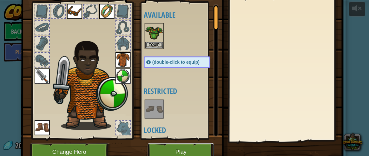
click at [175, 148] on button "Play" at bounding box center [181, 151] width 66 height 17
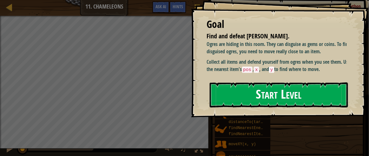
click at [276, 91] on button "Start Level" at bounding box center [278, 94] width 138 height 25
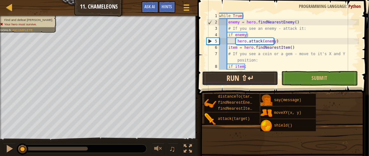
click at [256, 80] on button "Run ⇧↵" at bounding box center [240, 78] width 76 height 15
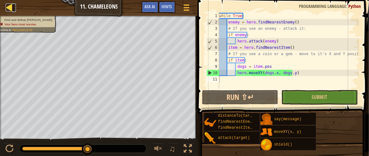
click at [13, 5] on div at bounding box center [10, 7] width 8 height 8
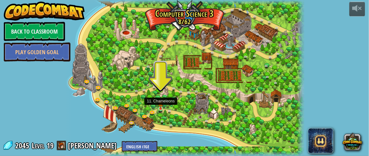
click at [162, 108] on img at bounding box center [160, 103] width 5 height 11
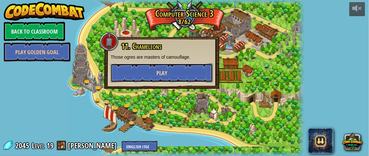
click at [166, 79] on button "Play" at bounding box center [162, 72] width 102 height 19
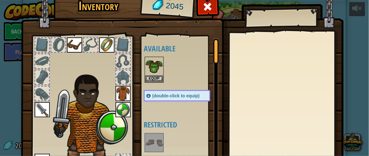
drag, startPoint x: 364, startPoint y: 36, endPoint x: 368, endPoint y: 67, distance: 31.6
click at [364, 69] on div "Inventory 2045 Available Equip Equip Equip Equip (double-click to equip) Restri…" at bounding box center [184, 78] width 369 height 156
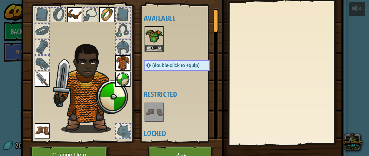
scroll to position [63, 0]
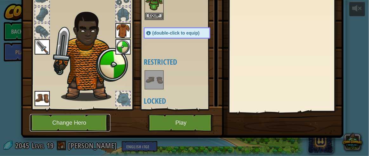
click at [88, 120] on button "Change Hero" at bounding box center [70, 122] width 80 height 17
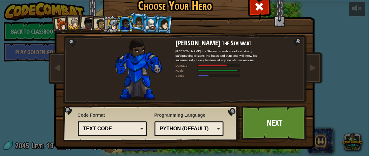
click at [135, 26] on div at bounding box center [138, 21] width 11 height 11
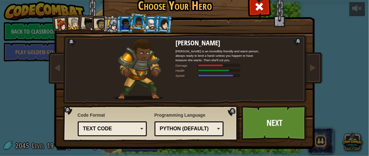
click at [160, 21] on div at bounding box center [164, 24] width 10 height 11
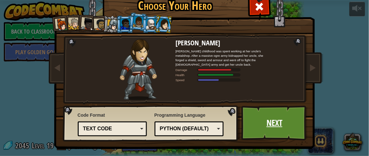
click at [256, 119] on link "Next" at bounding box center [274, 123] width 66 height 35
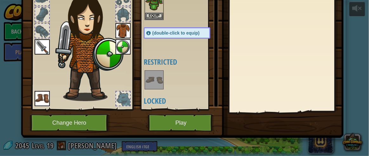
click at [150, 72] on img at bounding box center [154, 80] width 18 height 18
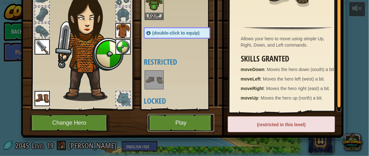
click at [193, 126] on button "Play" at bounding box center [181, 122] width 66 height 17
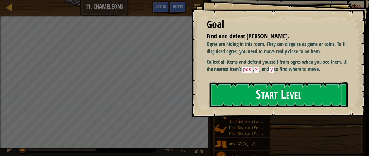
drag, startPoint x: 280, startPoint y: 89, endPoint x: 280, endPoint y: 83, distance: 6.0
click at [280, 83] on button "Start Level" at bounding box center [278, 94] width 138 height 25
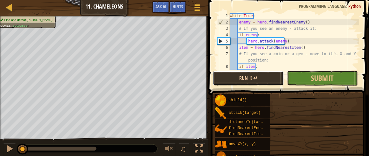
click at [248, 72] on button "Run ⇧↵" at bounding box center [248, 78] width 71 height 15
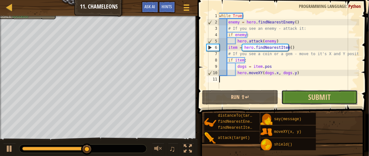
click at [306, 99] on button "Submit" at bounding box center [319, 97] width 76 height 15
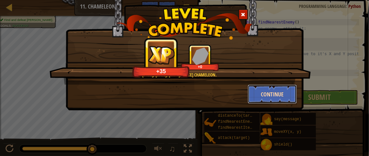
click at [286, 93] on button "Continue" at bounding box center [271, 94] width 49 height 19
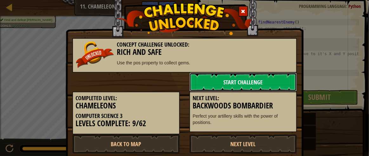
click at [241, 82] on link "Start Challenge" at bounding box center [242, 82] width 107 height 19
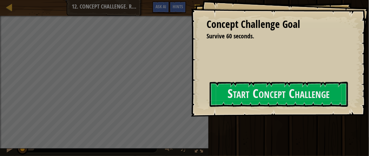
click at [280, 83] on div "Run ⇧↵ Submit Done" at bounding box center [287, 76] width 162 height 153
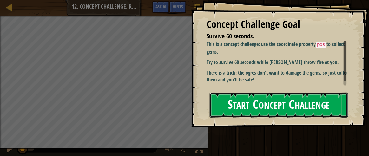
click at [238, 99] on button "Start Concept Challenge" at bounding box center [278, 105] width 138 height 25
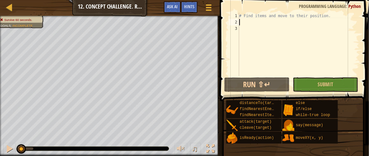
click at [240, 22] on div "# Find items and move to their position." at bounding box center [298, 51] width 121 height 76
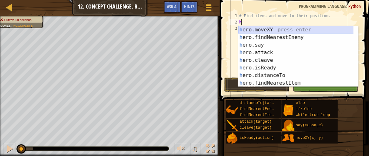
click at [262, 29] on div "h ero.moveXY press enter h ero.findNearestEnemy press enter h ero.say press ent…" at bounding box center [296, 64] width 116 height 76
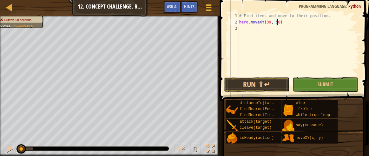
scroll to position [3, 3]
type textarea "hero.moveXY(39, 50)"
click at [255, 82] on button "Run ⇧↵" at bounding box center [256, 84] width 65 height 15
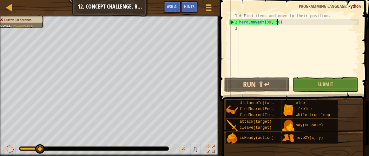
click at [244, 30] on div "# Find items and move to their position. hero . moveXY ( 39 , 50 )" at bounding box center [298, 51] width 121 height 76
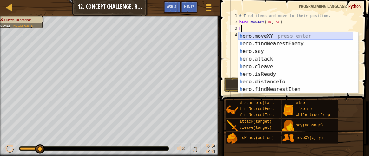
click at [253, 33] on div "h ero.moveXY press enter h ero.findNearestEnemy press enter h ero.say press ent…" at bounding box center [296, 70] width 116 height 76
type textarea "hero.moveXY(x, y)"
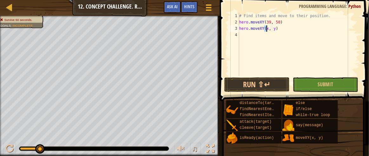
click at [242, 35] on div "# Find items and move to their position. hero . moveXY ( 39 , 50 ) hero . moveX…" at bounding box center [298, 51] width 121 height 76
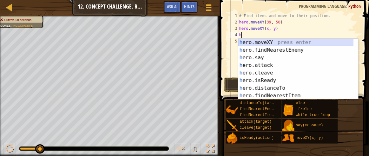
click at [247, 42] on div "h ero.moveXY press enter h ero.findNearestEnemy press enter h ero.say press ent…" at bounding box center [296, 77] width 116 height 76
type textarea "hero.moveXY(x, y)"
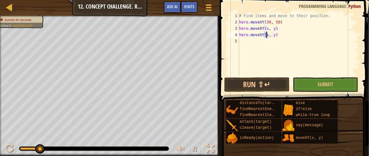
click at [239, 41] on div "5" at bounding box center [233, 41] width 10 height 6
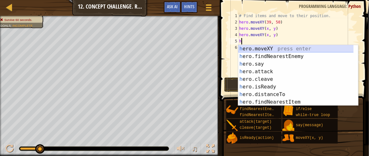
click at [250, 47] on div "h ero.moveXY press enter h ero.findNearestEnemy press enter h ero.say press ent…" at bounding box center [296, 83] width 116 height 76
type textarea "hero.moveXY(x, y)"
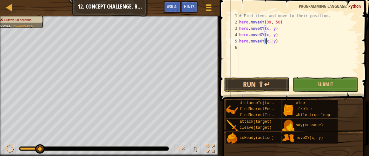
click at [240, 48] on div "# Find items and move to their position. hero . moveXY ( 39 , 50 ) hero . moveX…" at bounding box center [298, 51] width 121 height 76
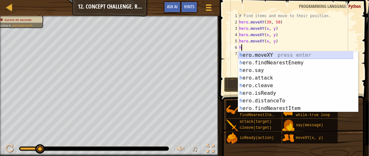
click at [269, 56] on div "h ero.moveXY press enter h ero.findNearestEnemy press enter h ero.say press ent…" at bounding box center [296, 89] width 116 height 76
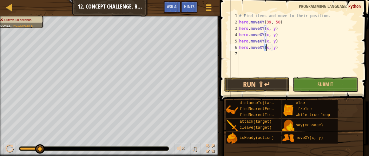
click at [266, 27] on div "# Find items and move to their position. hero . moveXY ( 39 , 50 ) hero . moveX…" at bounding box center [298, 51] width 121 height 76
click at [274, 29] on div "# Find items and move to their position. hero . moveXY ( 39 , 50 ) hero . moveX…" at bounding box center [298, 51] width 121 height 76
click at [242, 42] on div "# Find items and move to their position. hero . moveXY ( 39 , 50 ) hero . moveX…" at bounding box center [298, 51] width 121 height 76
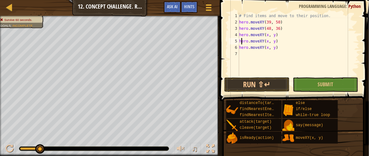
scroll to position [3, 3]
click at [265, 35] on div "# Find items and move to their position. hero . moveXY ( 39 , 50 ) hero . moveX…" at bounding box center [298, 51] width 121 height 76
click at [265, 34] on div "# Find items and move to their position. hero . moveXY ( 39 , 50 ) hero . moveX…" at bounding box center [298, 51] width 121 height 76
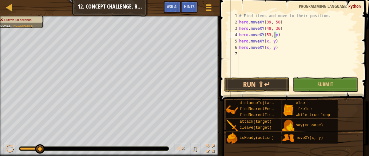
click at [275, 32] on div "# Find items and move to their position. hero . moveXY ( 39 , 50 ) hero . moveX…" at bounding box center [298, 51] width 121 height 76
click at [266, 42] on div "# Find items and move to their position. hero . moveXY ( 39 , 50 ) hero . moveX…" at bounding box center [298, 51] width 121 height 76
click at [275, 42] on div "# Find items and move to their position. hero . moveXY ( 39 , 50 ) hero . moveX…" at bounding box center [298, 51] width 121 height 76
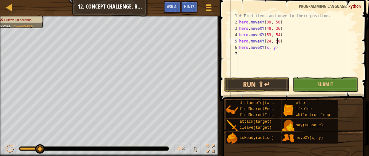
scroll to position [3, 3]
click at [258, 81] on button "Run ⇧↵" at bounding box center [256, 84] width 65 height 15
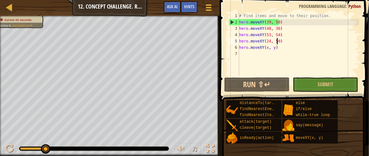
click at [277, 47] on div "# Find items and move to their position. hero . moveXY ( 39 , 50 ) hero . moveX…" at bounding box center [298, 51] width 121 height 76
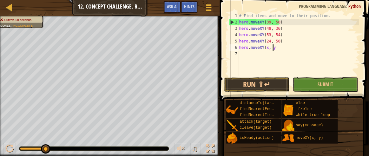
type textarea "h"
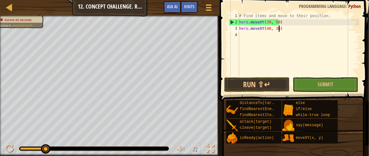
type textarea "h"
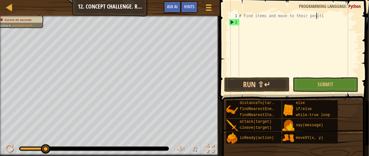
type textarea "# Find items and move to thei"
click at [205, 10] on div at bounding box center [208, 7] width 9 height 9
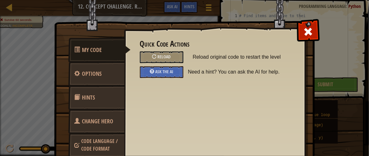
click at [210, 51] on span "Reload original code to restart the level" at bounding box center [241, 56] width 96 height 11
click at [167, 57] on span "Reload" at bounding box center [163, 57] width 13 height 6
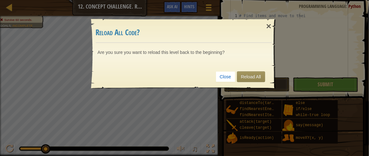
click at [253, 70] on div "Close Reload All" at bounding box center [184, 76] width 176 height 23
click at [251, 73] on link "Reload All" at bounding box center [251, 76] width 28 height 11
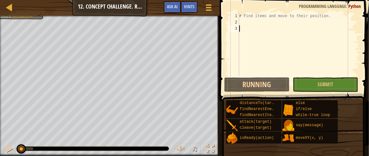
click at [240, 23] on div "# Find items and move to their position." at bounding box center [298, 51] width 121 height 76
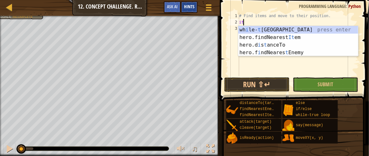
type textarea "i"
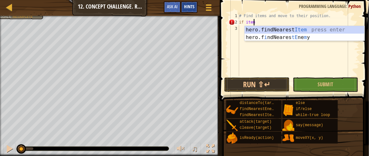
scroll to position [3, 1]
type textarea "if item:"
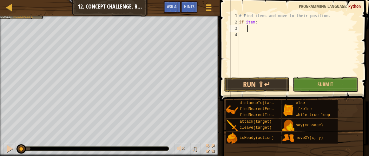
scroll to position [3, 0]
type textarea "h"
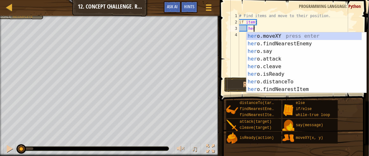
scroll to position [3, 1]
click at [266, 36] on div "her o.moveXY press enter her o.findNearestEnemy press enter her o.say press ent…" at bounding box center [304, 70] width 116 height 76
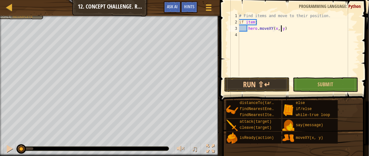
click at [281, 26] on div "# Find items and move to their position. if item : hero . moveXY ( x , y )" at bounding box center [298, 51] width 121 height 76
type textarea "hero.moveXY(gem.x, gem.y)"
click at [248, 34] on div "# Find items and move to their position. if item : hero . moveXY ( gem . x , ge…" at bounding box center [298, 51] width 121 height 76
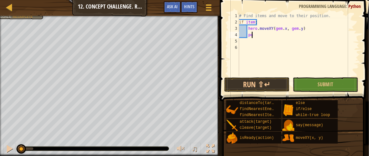
type textarea "p"
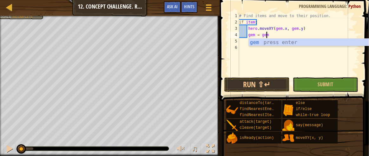
scroll to position [3, 2]
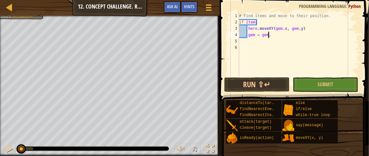
type textarea "gem = gem.x"
click at [247, 40] on div "# Find items and move to their position. if item : hero . moveXY ( gem . x , ge…" at bounding box center [298, 51] width 121 height 76
type textarea "gem = gem.y"
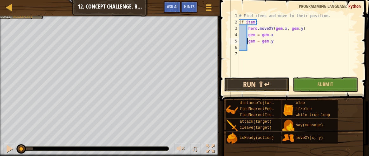
click at [247, 80] on button "Run ⇧↵" at bounding box center [256, 84] width 65 height 15
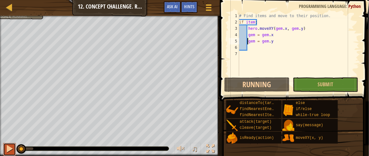
click at [9, 150] on div at bounding box center [9, 148] width 8 height 8
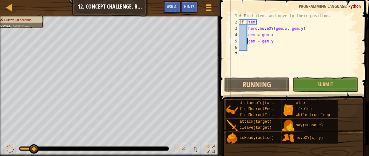
click at [250, 46] on div "# Find items and move to their position. if item : hero . moveXY ( gem . x , ge…" at bounding box center [298, 51] width 121 height 76
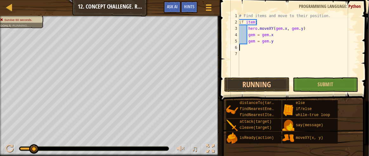
type textarea "g"
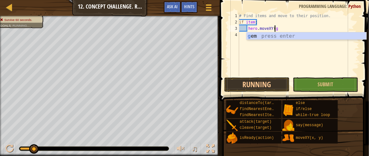
type textarea "h"
type textarea "i"
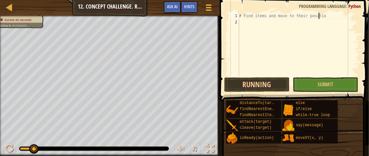
type textarea "# Find items and move to their posi"
click at [210, 2] on button "Game Menu" at bounding box center [208, 9] width 17 height 16
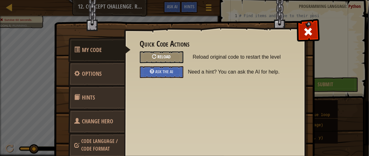
click at [174, 54] on div "Reload" at bounding box center [161, 57] width 43 height 12
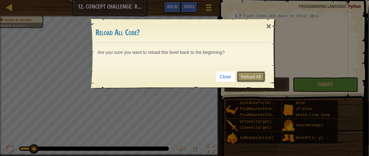
click at [254, 74] on link "Reload All" at bounding box center [251, 76] width 28 height 11
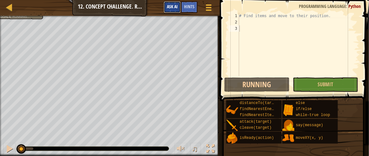
click at [172, 6] on span "Ask AI" at bounding box center [172, 6] width 11 height 6
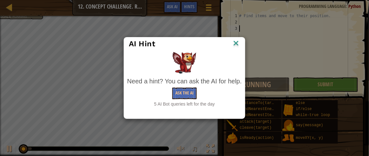
click at [237, 43] on img at bounding box center [236, 44] width 8 height 10
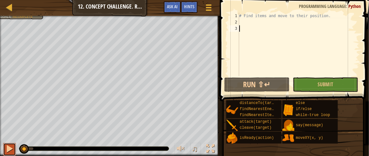
click at [7, 149] on div at bounding box center [9, 148] width 8 height 8
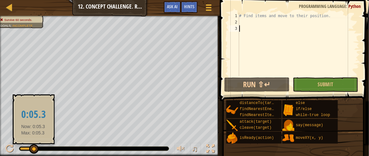
click at [33, 146] on div at bounding box center [34, 149] width 10 height 10
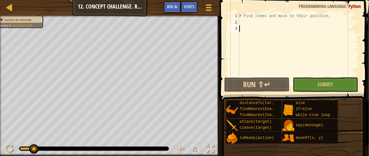
click at [240, 24] on div "# Find items and move to their position." at bounding box center [298, 51] width 121 height 76
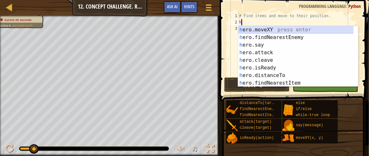
click at [247, 26] on div "h ero.moveXY press enter h ero.findNearestEnemy press enter h ero.say press ent…" at bounding box center [296, 64] width 116 height 76
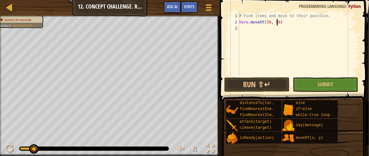
scroll to position [3, 3]
type textarea "hero.moveXY(39, 50)"
click at [264, 87] on button "Run ⇧↵" at bounding box center [256, 84] width 65 height 15
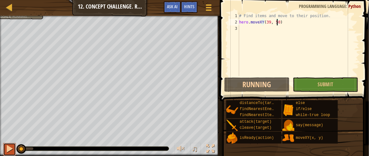
click at [9, 149] on div at bounding box center [9, 148] width 8 height 8
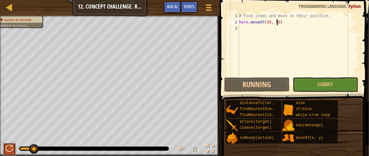
click at [9, 148] on div at bounding box center [9, 148] width 8 height 8
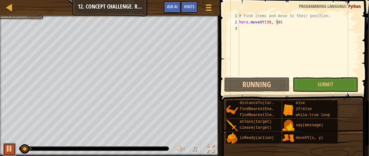
click at [8, 149] on div at bounding box center [9, 148] width 8 height 8
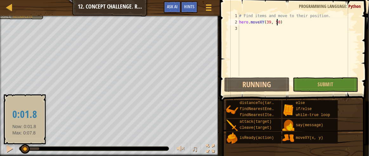
click at [23, 146] on div at bounding box center [25, 149] width 10 height 10
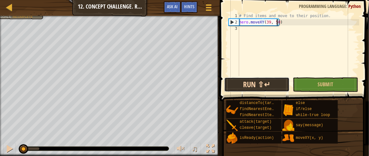
click at [238, 79] on button "Run ⇧↵" at bounding box center [256, 84] width 65 height 15
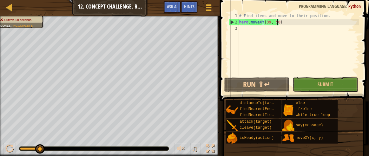
click at [241, 28] on div "# Find items and move to their position. hero . moveXY ( 39 , 50 )" at bounding box center [298, 51] width 121 height 76
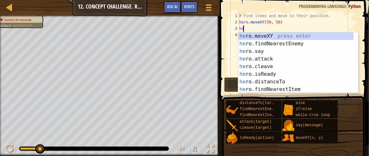
click at [244, 35] on div "he ro.moveXY press enter he ro.findNearestEnemy press enter he ro.say press ent…" at bounding box center [296, 70] width 116 height 76
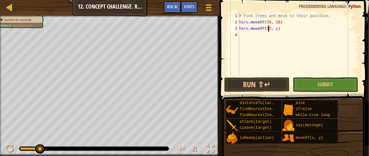
scroll to position [3, 2]
click at [274, 30] on div "# Find items and move to their position. hero . moveXY ( 39 , 50 ) hero . moveX…" at bounding box center [298, 51] width 121 height 76
type textarea "hero.moveXY(53, 34)"
click at [240, 36] on div "# Find items and move to their position. hero . moveXY ( 39 , 50 ) hero . moveX…" at bounding box center [298, 51] width 121 height 76
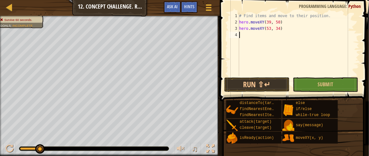
scroll to position [3, 0]
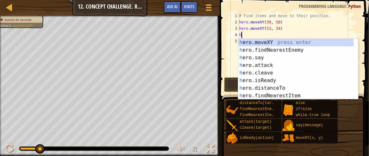
click at [261, 42] on div "h ero.moveXY press enter h ero.findNearestEnemy press enter h ero.say press ent…" at bounding box center [296, 77] width 116 height 76
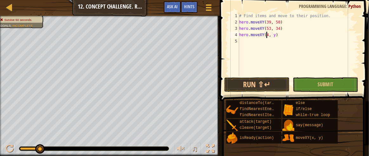
scroll to position [3, 2]
click at [274, 36] on div "# Find items and move to their position. hero . moveXY ( 39 , 50 ) hero . moveX…" at bounding box center [298, 51] width 121 height 76
type textarea "hero.moveXY(48, 36)"
click at [245, 80] on button "Run ⇧↵" at bounding box center [256, 84] width 65 height 15
